Goal: Find specific page/section: Find specific page/section

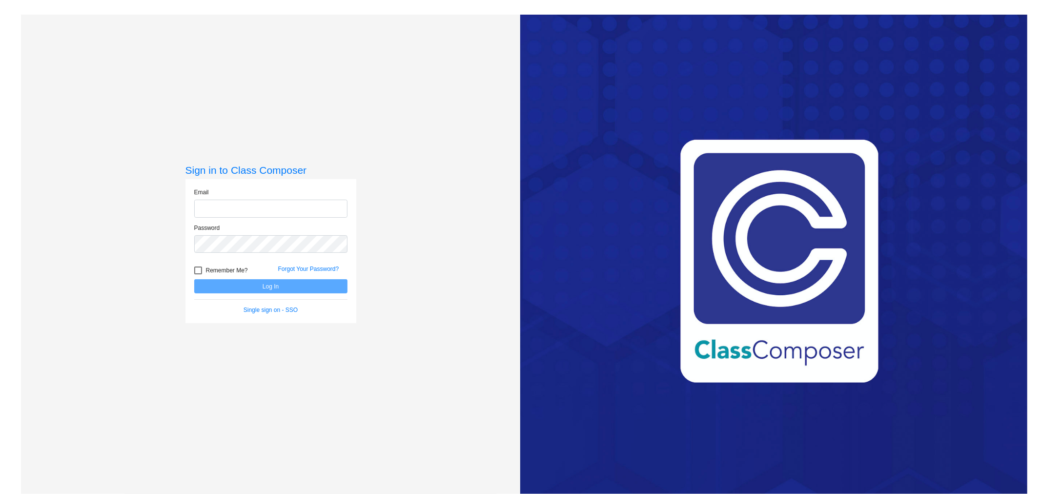
type input "[EMAIL_ADDRESS][DOMAIN_NAME]"
click at [262, 284] on button "Log In" at bounding box center [270, 286] width 153 height 14
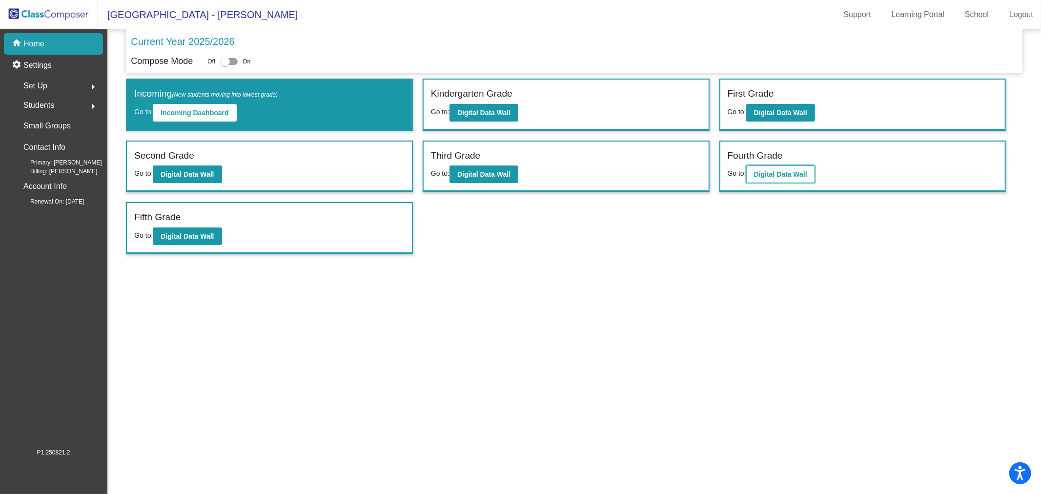
click at [801, 173] on b "Digital Data Wall" at bounding box center [780, 174] width 53 height 8
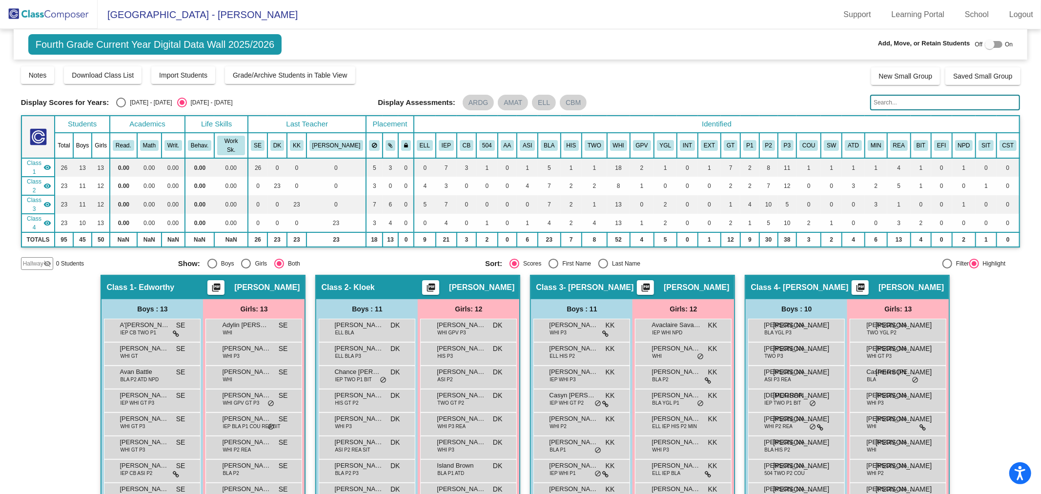
scroll to position [108, 0]
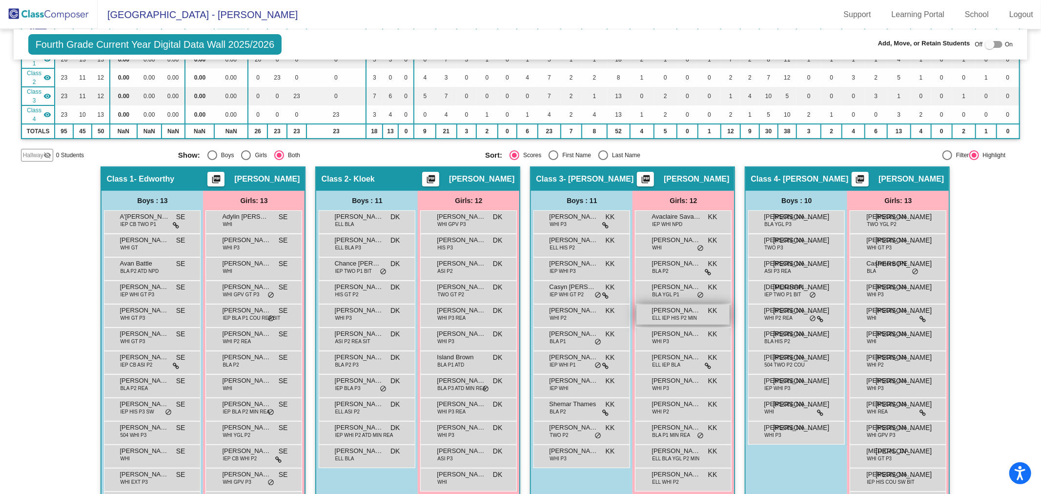
click at [703, 304] on div "[PERSON_NAME] ELL IEP HIS P2 MIN KK lock do_not_disturb_alt" at bounding box center [682, 314] width 93 height 20
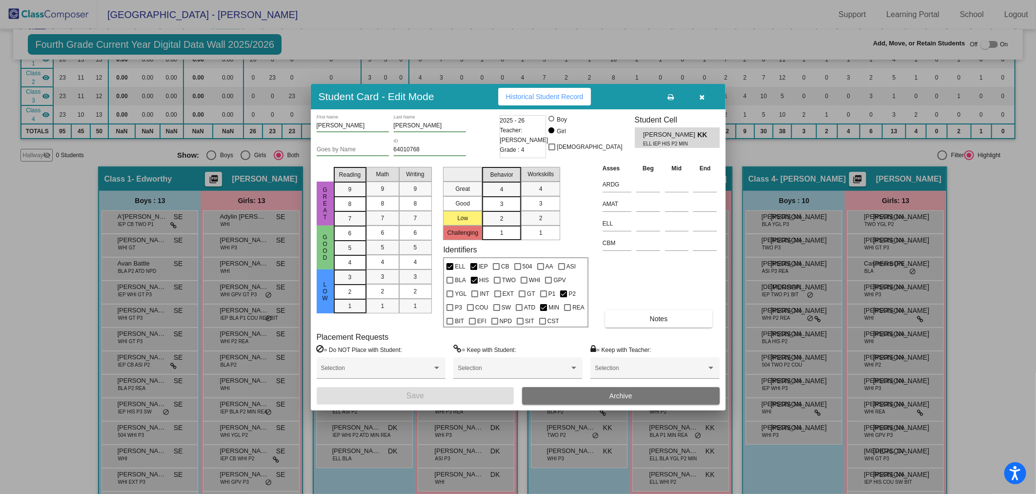
click at [703, 94] on icon "button" at bounding box center [701, 97] width 5 height 7
